Goal: Task Accomplishment & Management: Use online tool/utility

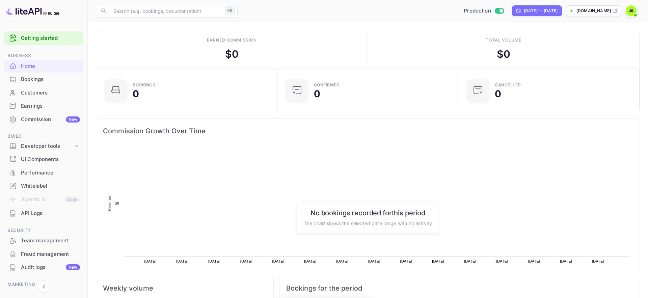
scroll to position [110, 177]
click at [44, 121] on div "Commission New" at bounding box center [50, 120] width 59 height 8
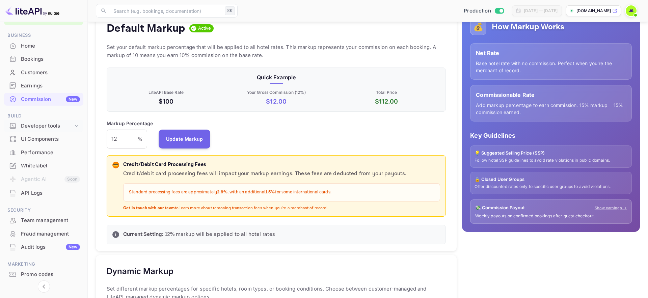
scroll to position [25, 0]
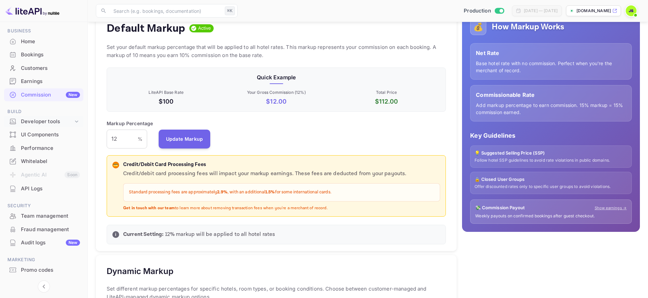
click at [70, 123] on div "Developer tools" at bounding box center [47, 122] width 52 height 8
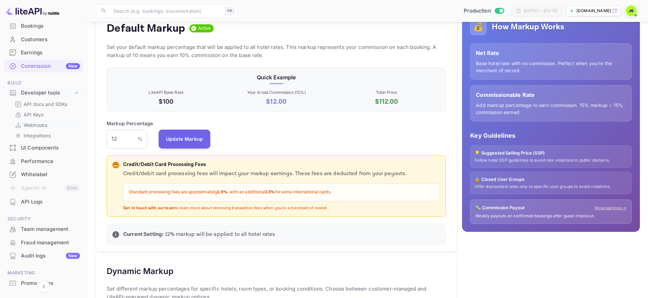
scroll to position [74, 0]
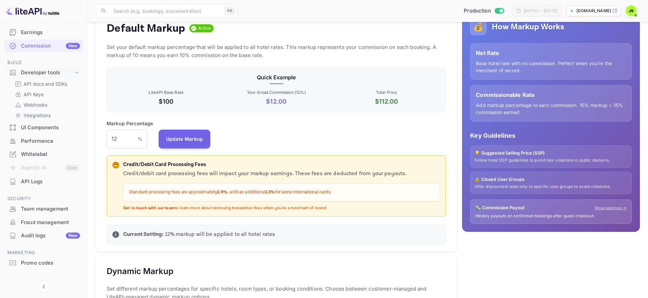
click at [43, 212] on div "Team management" at bounding box center [50, 209] width 59 height 8
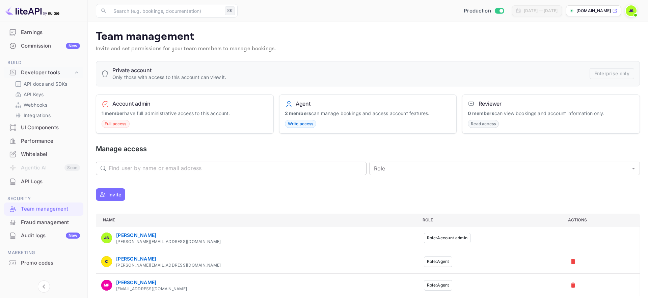
scroll to position [7, 0]
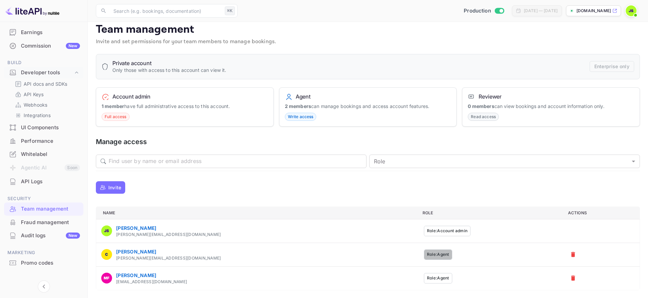
click at [424, 258] on button "Role: Agent" at bounding box center [438, 254] width 28 height 10
click at [118, 187] on p "Invite" at bounding box center [114, 187] width 13 height 7
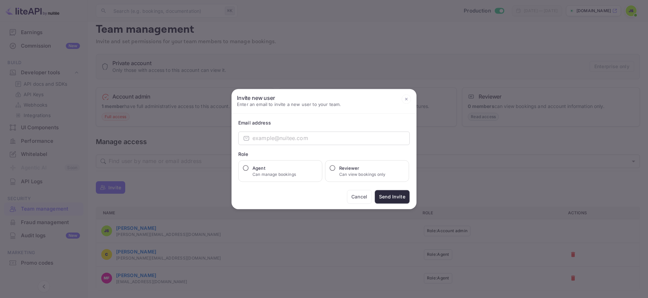
click at [354, 194] on button "Cancel" at bounding box center [359, 197] width 25 height 14
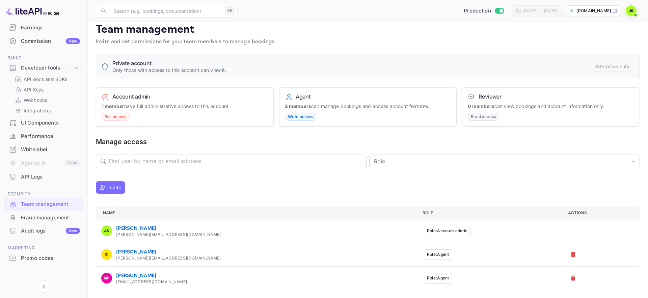
scroll to position [82, 0]
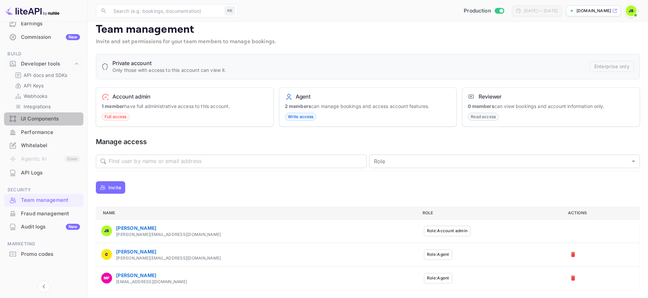
click at [45, 117] on div "UI Components" at bounding box center [50, 119] width 59 height 8
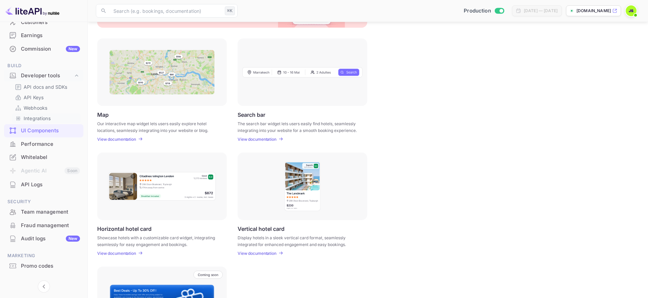
scroll to position [61, 0]
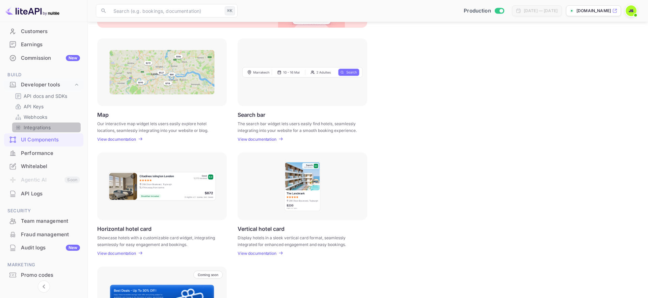
click at [51, 124] on link "Integrations" at bounding box center [46, 127] width 63 height 7
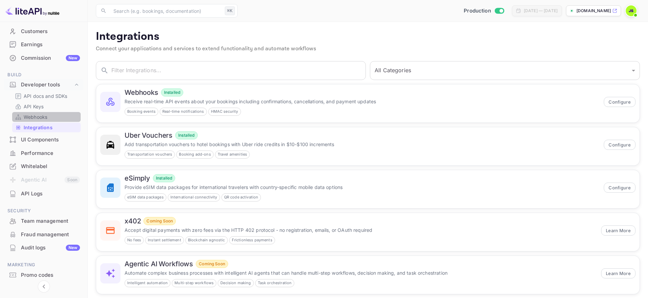
click at [50, 116] on link "Webhooks" at bounding box center [46, 116] width 63 height 7
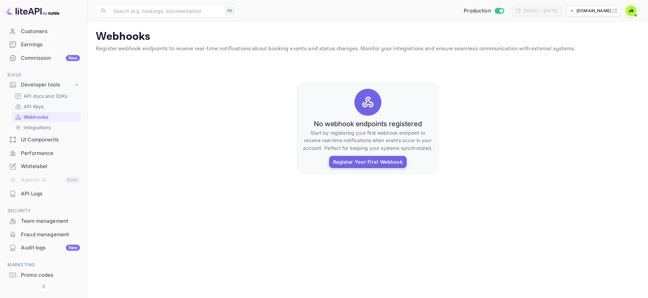
click at [49, 105] on link "API Keys" at bounding box center [46, 106] width 63 height 7
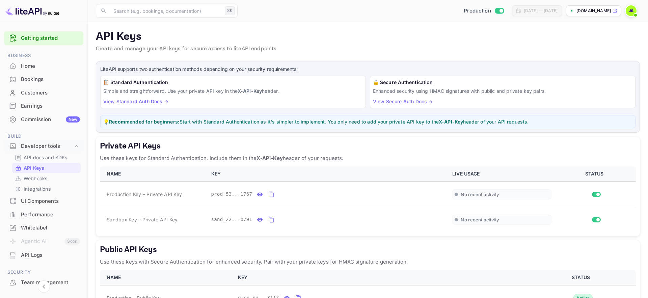
scroll to position [0, 0]
click at [57, 81] on div "Bookings" at bounding box center [50, 79] width 59 height 8
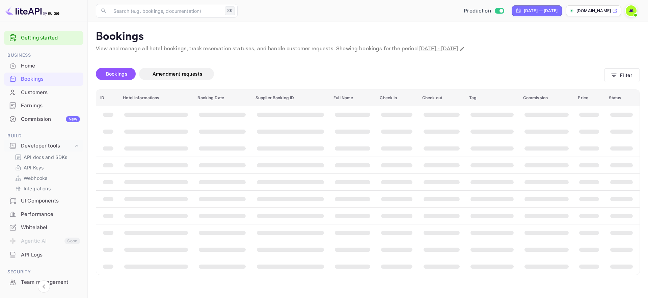
click at [59, 91] on div "Customers" at bounding box center [50, 93] width 59 height 8
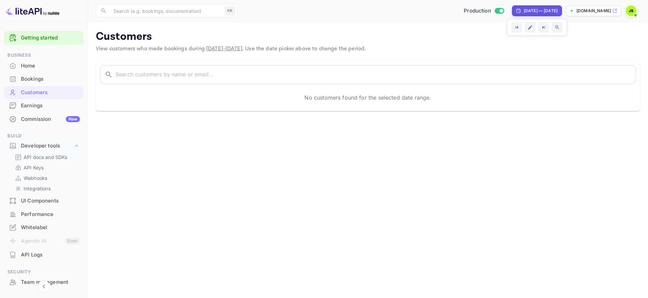
click at [51, 157] on p "API docs and SDKs" at bounding box center [46, 156] width 44 height 7
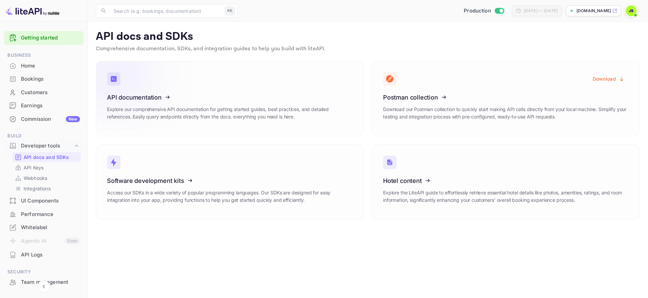
click at [245, 95] on h3 "API documentation" at bounding box center [230, 97] width 246 height 7
click at [52, 70] on div "Home" at bounding box center [43, 66] width 79 height 13
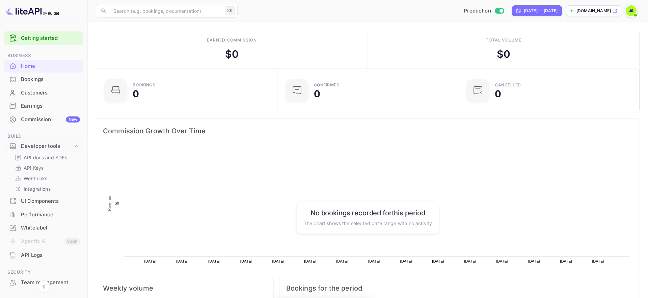
scroll to position [110, 177]
click at [53, 180] on link "Webhooks" at bounding box center [46, 178] width 63 height 7
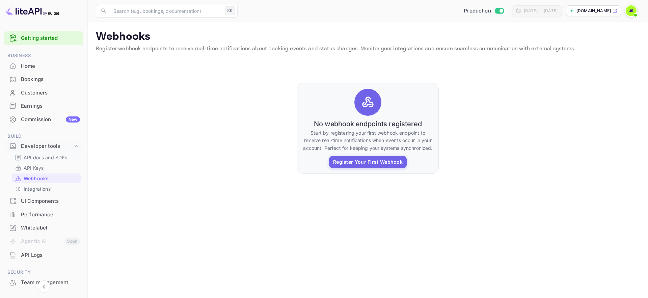
click at [47, 162] on div "API docs and SDKs" at bounding box center [46, 157] width 68 height 10
click at [39, 189] on p "Integrations" at bounding box center [37, 188] width 27 height 7
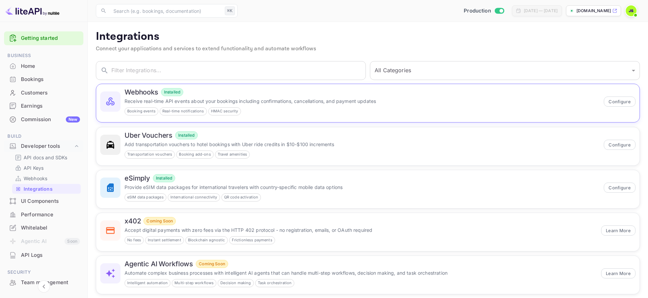
click at [231, 99] on p "Receive real-time API events about your bookings including confirmations, cance…" at bounding box center [361, 100] width 475 height 7
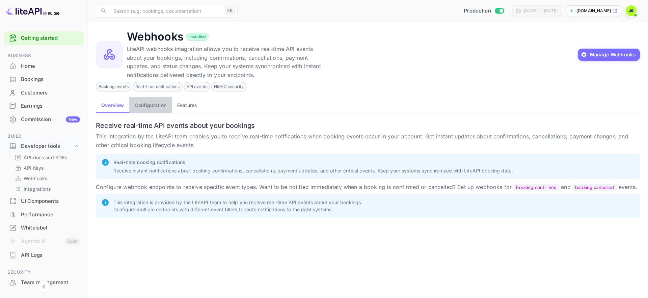
click at [153, 107] on button "Configuration" at bounding box center [150, 105] width 42 height 16
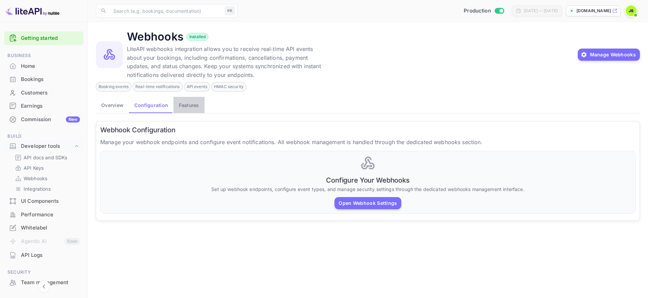
click at [182, 104] on button "Features" at bounding box center [188, 105] width 31 height 16
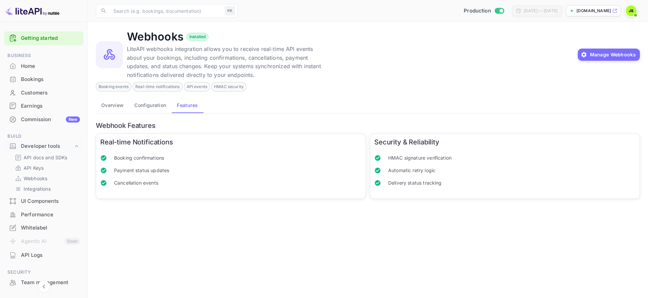
click at [38, 200] on div "UI Components" at bounding box center [50, 201] width 59 height 8
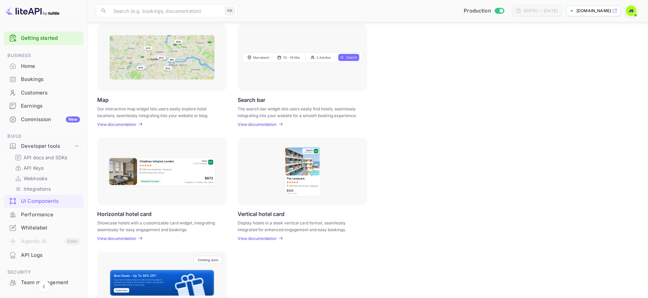
scroll to position [80, 0]
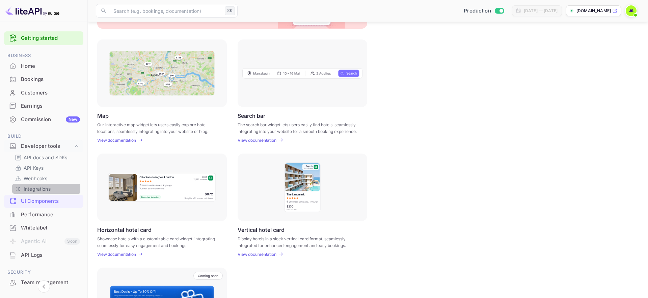
click at [35, 189] on p "Integrations" at bounding box center [37, 188] width 27 height 7
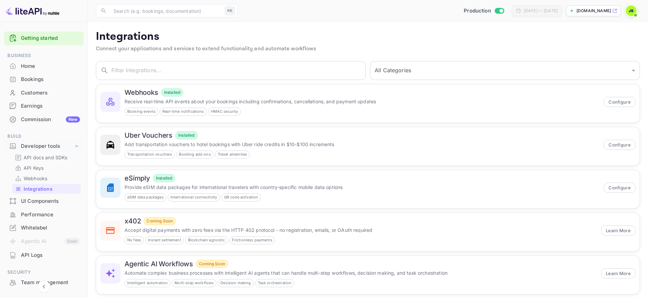
click at [52, 201] on div "UI Components" at bounding box center [50, 201] width 59 height 8
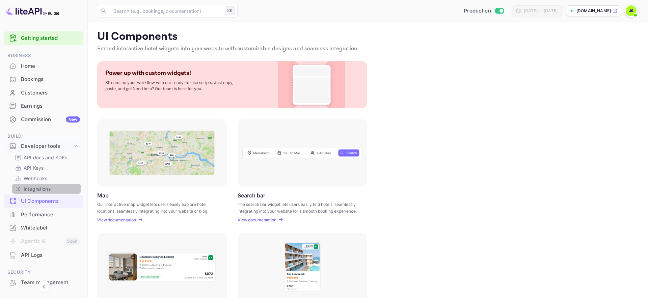
click at [53, 190] on link "Integrations" at bounding box center [46, 188] width 63 height 7
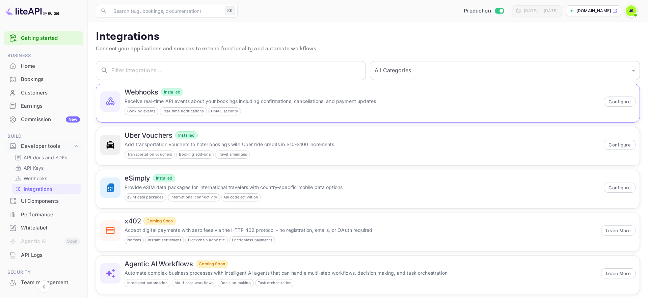
click at [211, 101] on p "Receive real-time API events about your bookings including confirmations, cance…" at bounding box center [361, 100] width 475 height 7
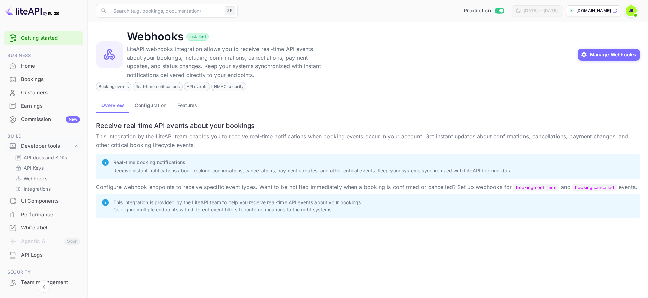
click at [150, 106] on button "Configuration" at bounding box center [150, 105] width 42 height 16
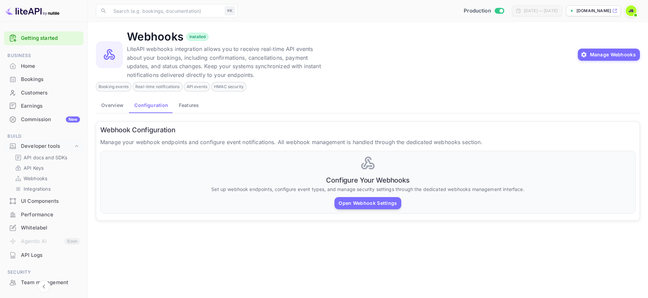
click at [192, 106] on button "Features" at bounding box center [188, 105] width 31 height 16
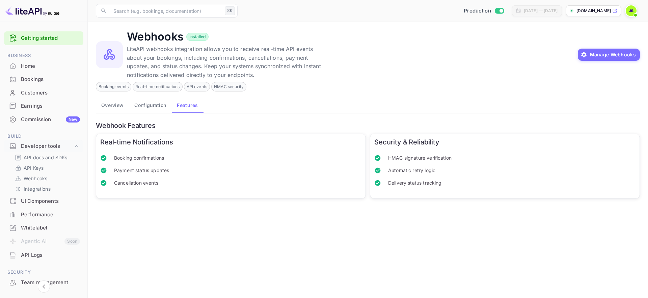
click at [148, 110] on button "Configuration" at bounding box center [150, 105] width 42 height 16
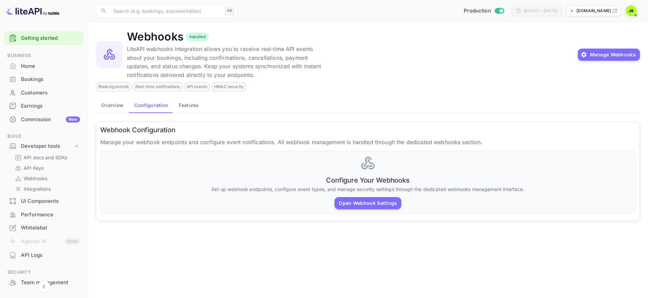
click at [106, 107] on button "Overview" at bounding box center [112, 105] width 33 height 16
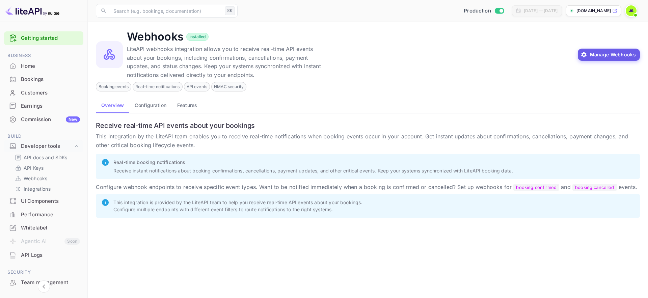
click at [628, 53] on button "Manage Webhooks" at bounding box center [608, 55] width 62 height 12
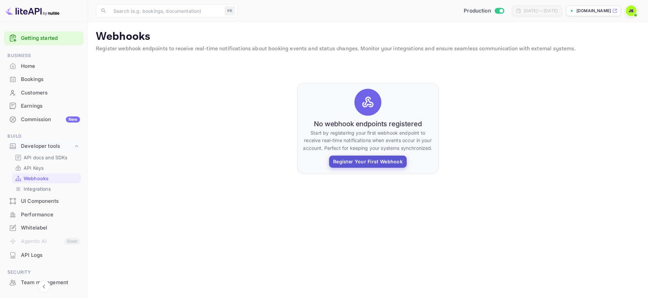
click at [363, 163] on button "Register Your First Webhook" at bounding box center [368, 161] width 78 height 12
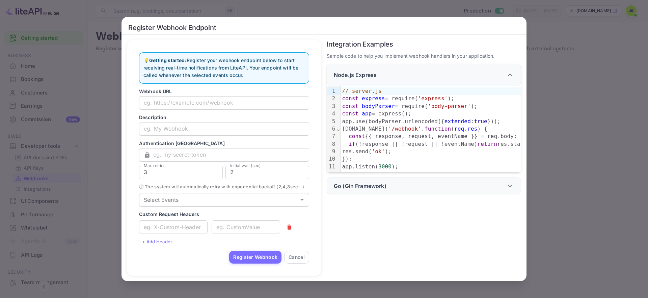
click at [197, 206] on div "Select Events" at bounding box center [224, 199] width 170 height 13
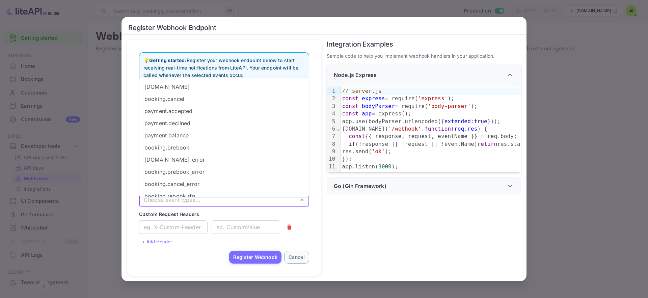
click at [298, 256] on button "Cancel" at bounding box center [296, 257] width 25 height 13
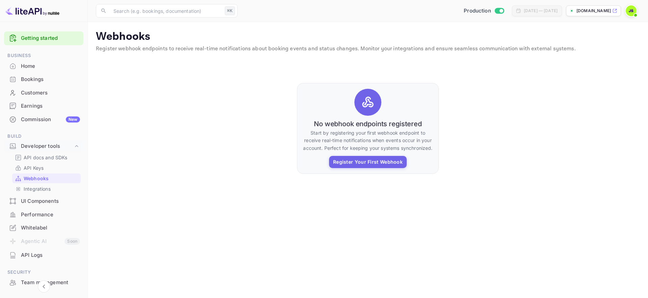
click at [48, 80] on div "Bookings" at bounding box center [50, 80] width 59 height 8
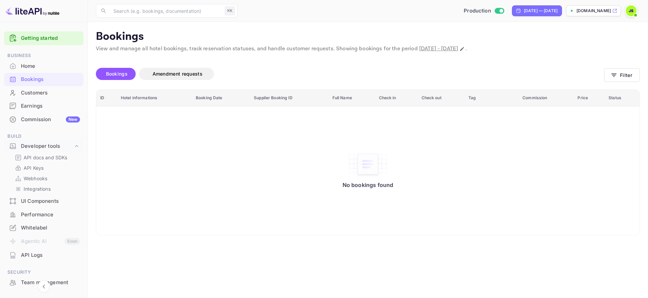
click at [58, 93] on div "Customers" at bounding box center [50, 93] width 59 height 8
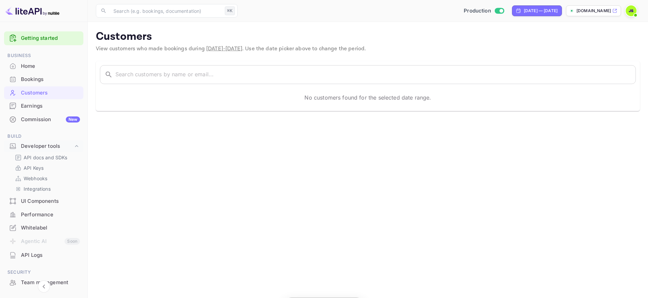
click at [49, 66] on div "Home" at bounding box center [50, 66] width 59 height 8
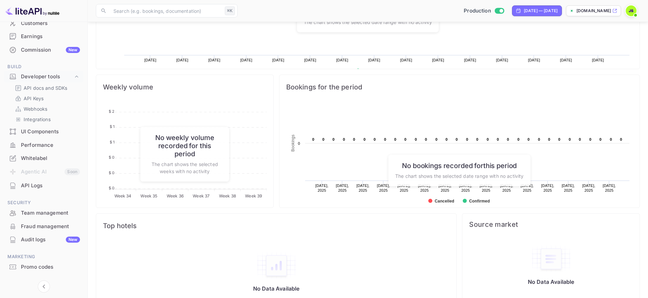
scroll to position [218, 0]
